Goal: Entertainment & Leisure: Consume media (video, audio)

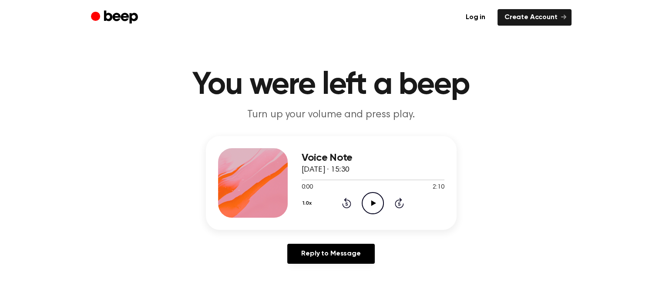
click at [373, 204] on icon at bounding box center [373, 204] width 5 height 6
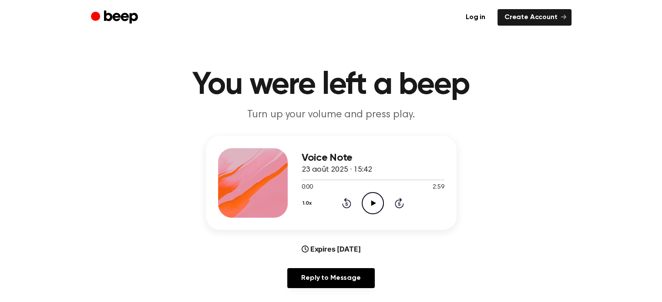
click at [378, 203] on icon "Play Audio" at bounding box center [372, 203] width 22 height 22
drag, startPoint x: 323, startPoint y: 181, endPoint x: 338, endPoint y: 180, distance: 14.8
click at [338, 180] on div at bounding box center [372, 179] width 143 height 7
